Goal: Transaction & Acquisition: Purchase product/service

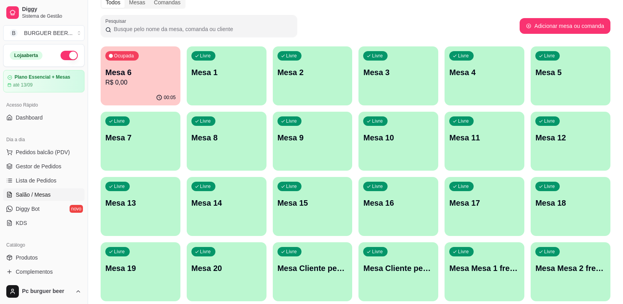
click at [61, 53] on button "button" at bounding box center [69, 55] width 17 height 9
click at [110, 70] on p "Mesa 6" at bounding box center [141, 72] width 68 height 11
click at [147, 71] on p "Mesa 6" at bounding box center [140, 72] width 70 height 11
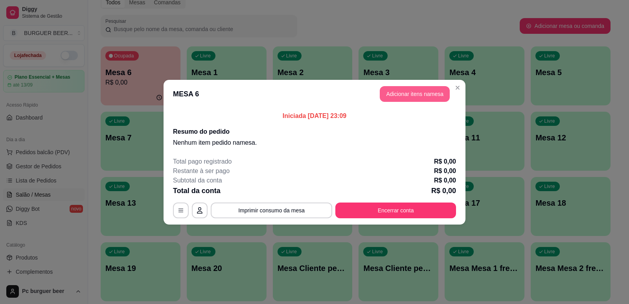
click at [405, 91] on button "Adicionar itens na mesa" at bounding box center [415, 94] width 70 height 16
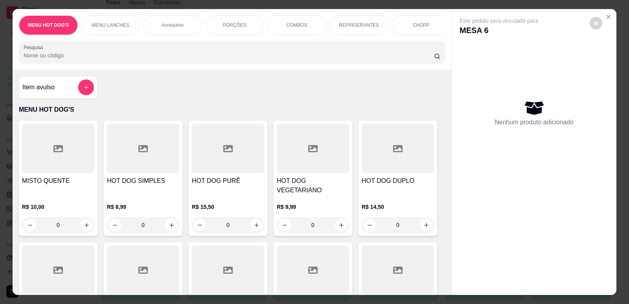
click at [115, 24] on p "MENU LANCHES" at bounding box center [110, 25] width 37 height 6
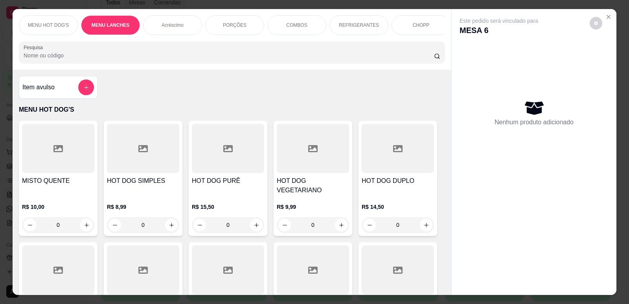
scroll to position [16, 0]
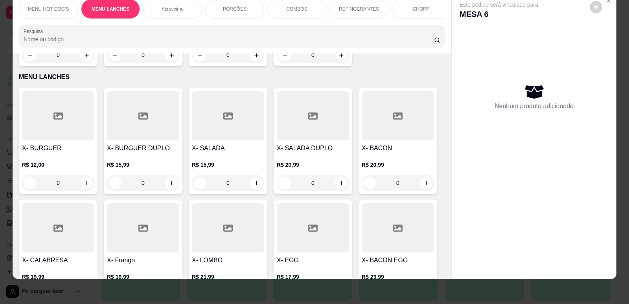
click at [226, 6] on p "PORÇÕES" at bounding box center [235, 9] width 24 height 6
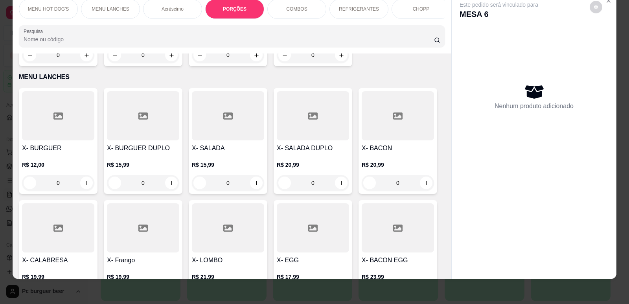
scroll to position [1325, 0]
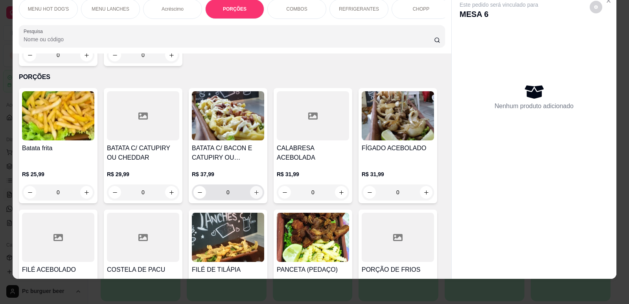
click at [254, 190] on icon "increase-product-quantity" at bounding box center [256, 192] width 4 height 4
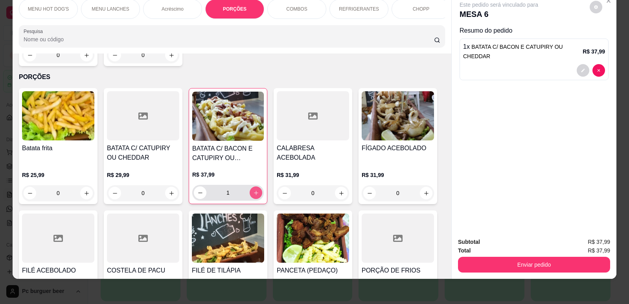
type input "1"
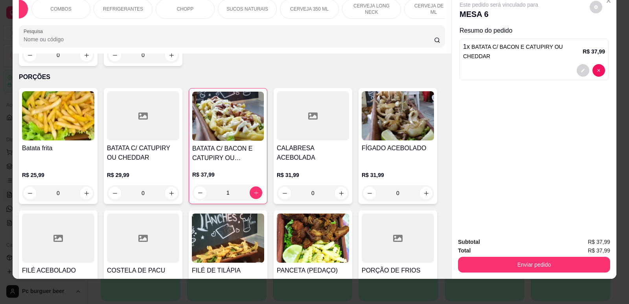
scroll to position [0, 252]
click at [410, 9] on p "CERVEJA DE 600 ML" at bounding box center [418, 9] width 46 height 13
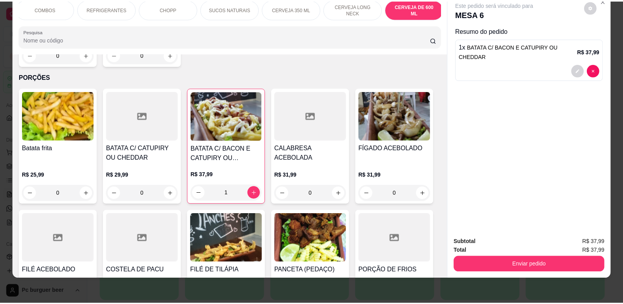
scroll to position [3425, 0]
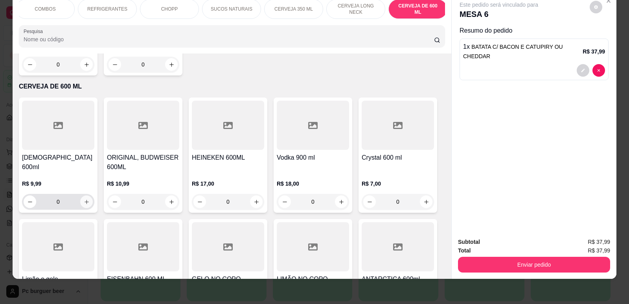
click at [84, 199] on icon "increase-product-quantity" at bounding box center [87, 202] width 6 height 6
type input "1"
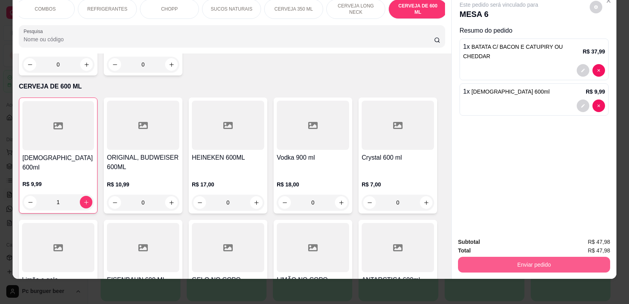
click at [508, 262] on button "Enviar pedido" at bounding box center [534, 265] width 152 height 16
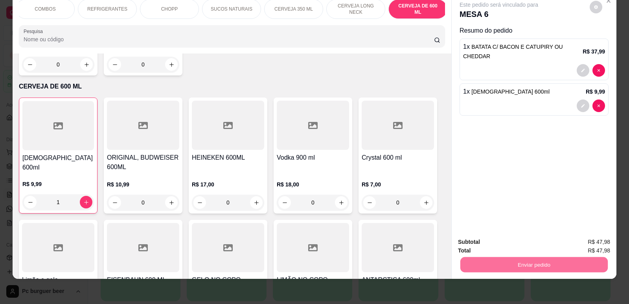
click at [508, 242] on button "Não registrar e enviar pedido" at bounding box center [508, 245] width 82 height 15
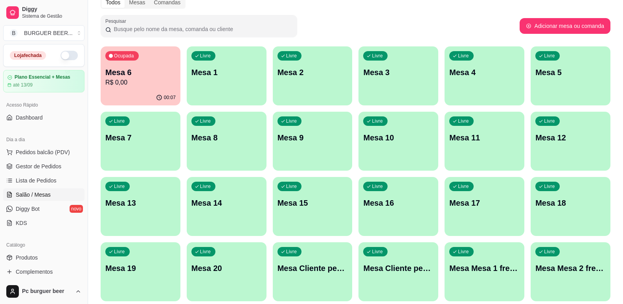
click at [160, 96] on icon "button" at bounding box center [159, 97] width 6 height 6
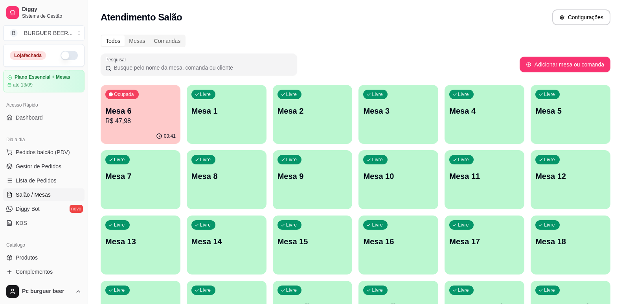
click at [163, 111] on p "Mesa 6" at bounding box center [140, 110] width 70 height 11
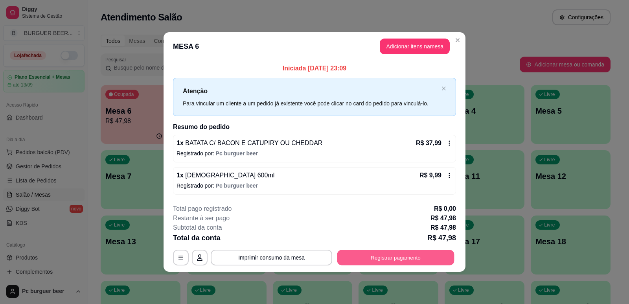
click at [394, 256] on button "Registrar pagamento" at bounding box center [395, 257] width 117 height 15
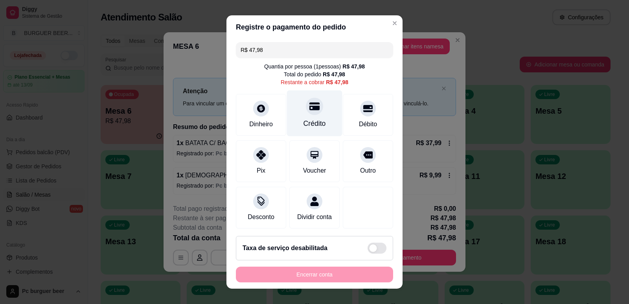
click at [306, 113] on div at bounding box center [314, 106] width 17 height 17
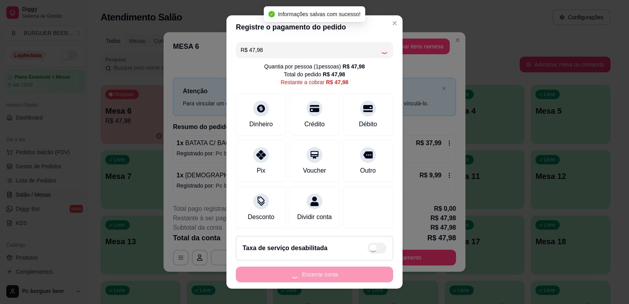
type input "R$ 0,00"
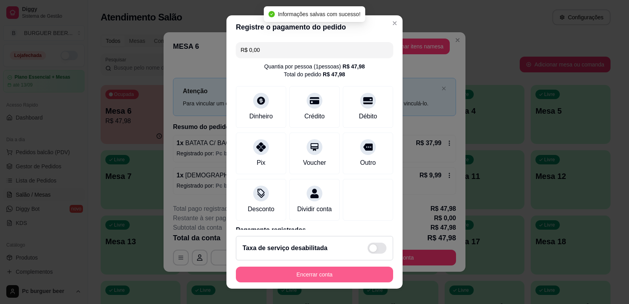
click at [336, 274] on button "Encerrar conta" at bounding box center [314, 275] width 157 height 16
